Goal: Information Seeking & Learning: Check status

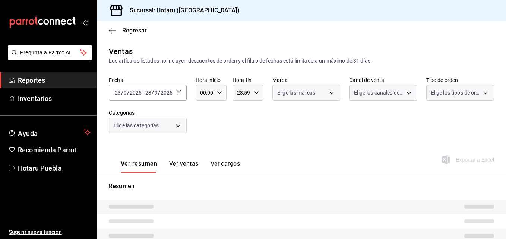
type input "11:00"
type input "01:59"
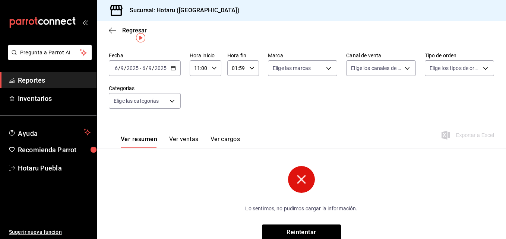
scroll to position [37, 0]
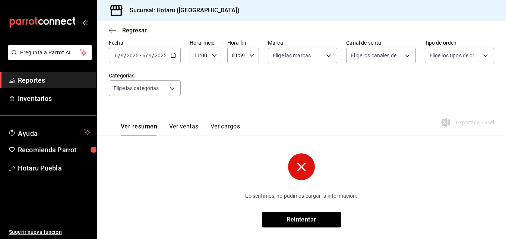
click at [301, 160] on circle at bounding box center [301, 166] width 27 height 27
click at [295, 228] on div "Ventas Los artículos listados no incluyen descuentos de orden y el filtro de fe…" at bounding box center [301, 124] width 409 height 231
click at [132, 64] on div "Fecha [DATE] [DATE] - [DATE] [DATE] Hora inicio 11:00 Hora inicio Hora fin 01:5…" at bounding box center [301, 72] width 385 height 66
click at [151, 54] on input "9" at bounding box center [150, 56] width 4 height 6
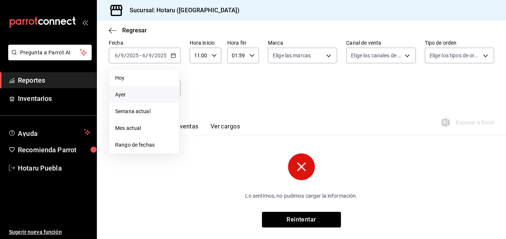
click at [133, 97] on span "Ayer" at bounding box center [144, 95] width 58 height 8
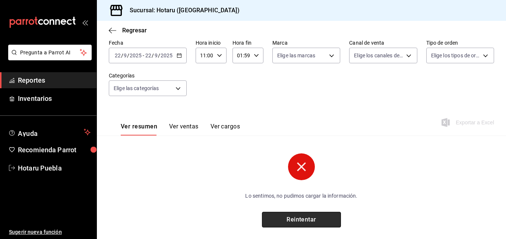
click at [276, 217] on button "Reintentar" at bounding box center [301, 220] width 79 height 16
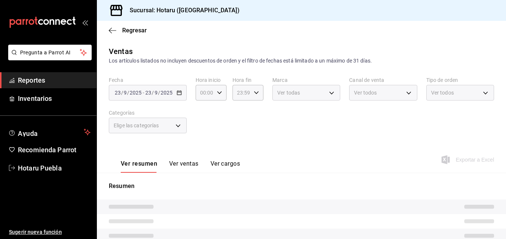
type input "11:00"
type input "01:59"
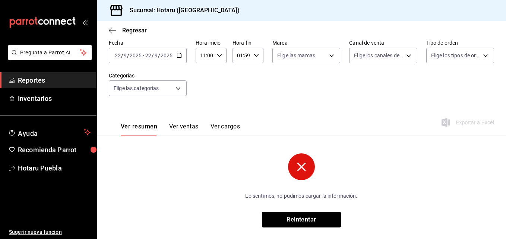
click at [155, 58] on input "9" at bounding box center [156, 56] width 4 height 6
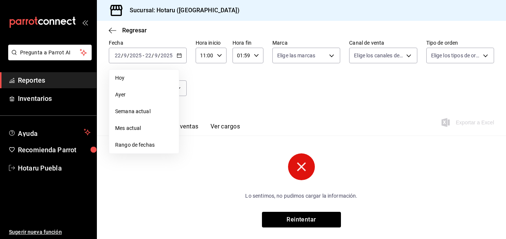
click at [141, 79] on span "Hoy" at bounding box center [144, 78] width 58 height 8
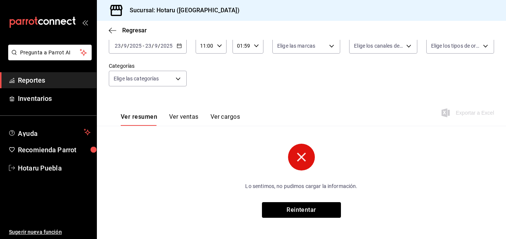
scroll to position [50, 0]
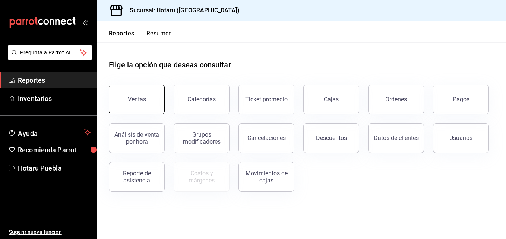
click at [131, 93] on button "Ventas" at bounding box center [137, 100] width 56 height 30
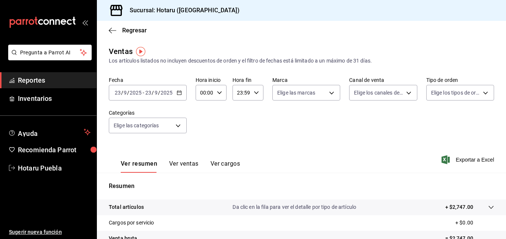
click at [166, 90] on input "2025" at bounding box center [166, 93] width 13 height 6
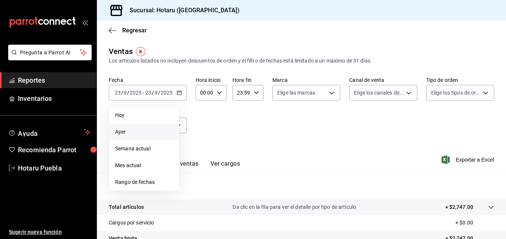
click at [138, 126] on li "Ayer" at bounding box center [144, 132] width 70 height 17
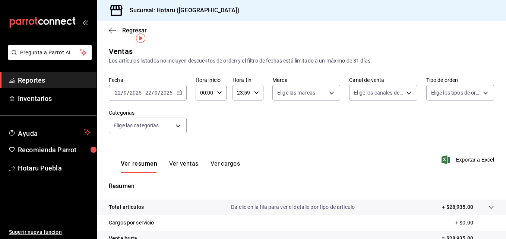
scroll to position [37, 0]
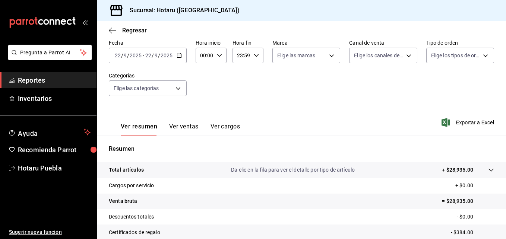
click at [492, 168] on tr "Total artículos Da clic en la fila para ver el detalle por tipo de artículo + $…" at bounding box center [301, 170] width 409 height 16
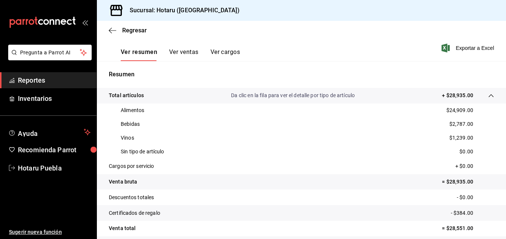
scroll to position [149, 0]
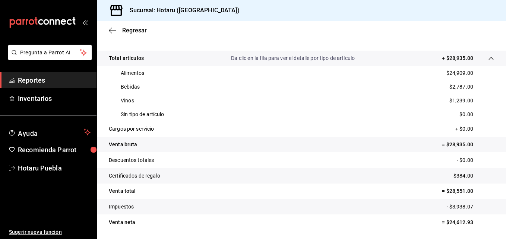
click at [434, 66] on div "Alimentos $24,909.00" at bounding box center [301, 73] width 385 height 14
click at [111, 38] on div "Regresar" at bounding box center [301, 30] width 409 height 19
click at [112, 34] on div "Regresar" at bounding box center [301, 30] width 409 height 19
click at [112, 32] on icon "button" at bounding box center [112, 30] width 7 height 7
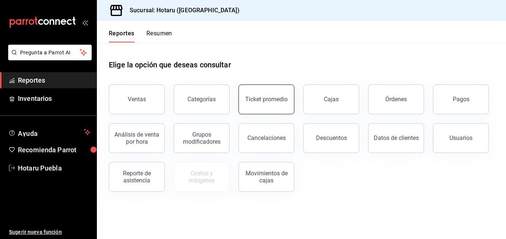
click at [245, 104] on button "Ticket promedio" at bounding box center [266, 100] width 56 height 30
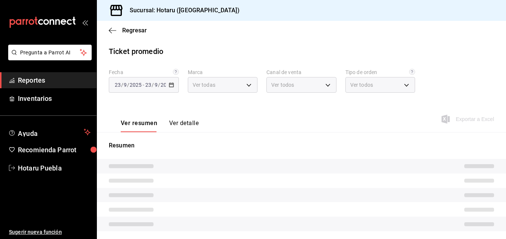
type input "28f2b94b-43d9-4456-ab58-be91b69769b2,f751b40b-1592-4fe9-b0c9-b3cde2f2f566"
type input "PARROT,UBER_EATS,RAPPI,DIDI_FOOD,ONLINE"
type input "fab97e86-f173-400a-9fb3-ec3d756d97d2,cce75506-828c-4b0a-8d3b-bb17af45970c,EXTER…"
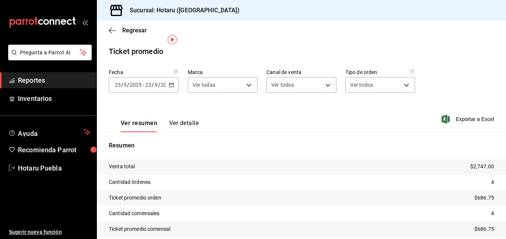
scroll to position [31, 0]
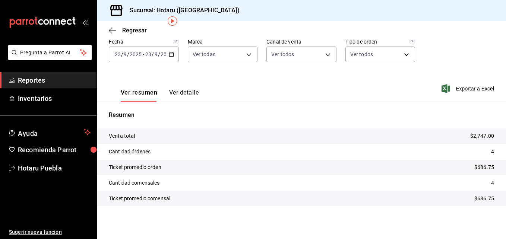
click at [330, 161] on tr "Ticket promedio orden $686.75" at bounding box center [301, 168] width 409 height 16
click at [143, 53] on span "-" at bounding box center [143, 54] width 1 height 6
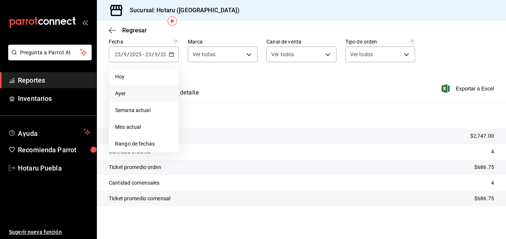
click at [136, 99] on li "Ayer" at bounding box center [143, 93] width 69 height 17
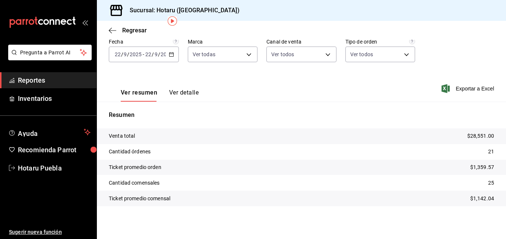
click at [341, 167] on tr "Ticket promedio orden $1,359.57" at bounding box center [301, 168] width 409 height 16
click at [50, 82] on span "Reportes" at bounding box center [54, 80] width 73 height 10
